Goal: Go to known website: Access a specific website the user already knows

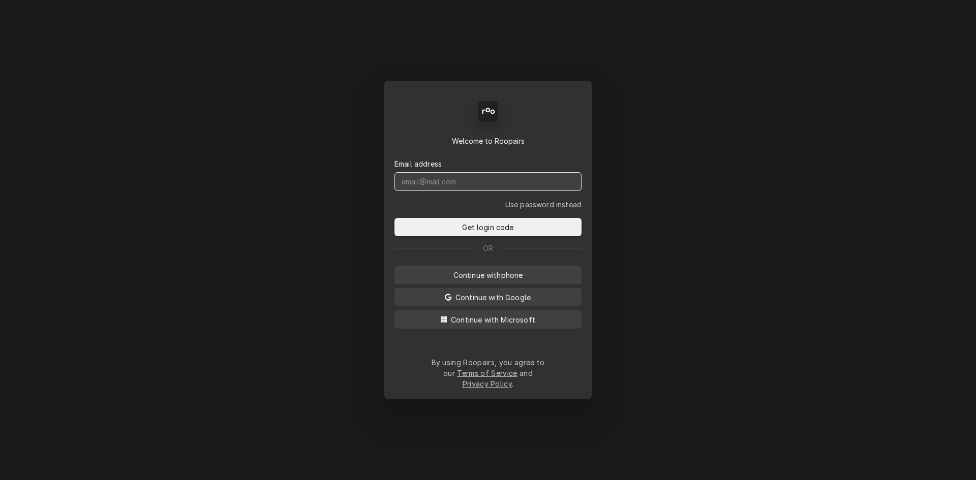
click at [483, 191] on input "Dynamic Content Wrapper" at bounding box center [487, 181] width 187 height 19
type input "[PERSON_NAME][EMAIL_ADDRESS][DOMAIN_NAME]"
click at [394, 218] on button "Get login code" at bounding box center [487, 227] width 187 height 18
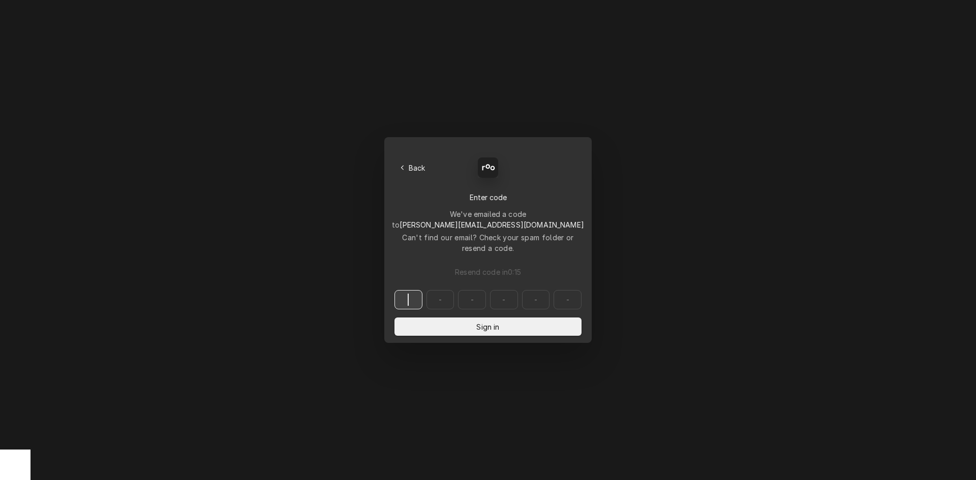
click at [405, 290] on input "Dynamic Content Wrapper" at bounding box center [487, 299] width 187 height 19
type input "103985"
